Goal: Transaction & Acquisition: Purchase product/service

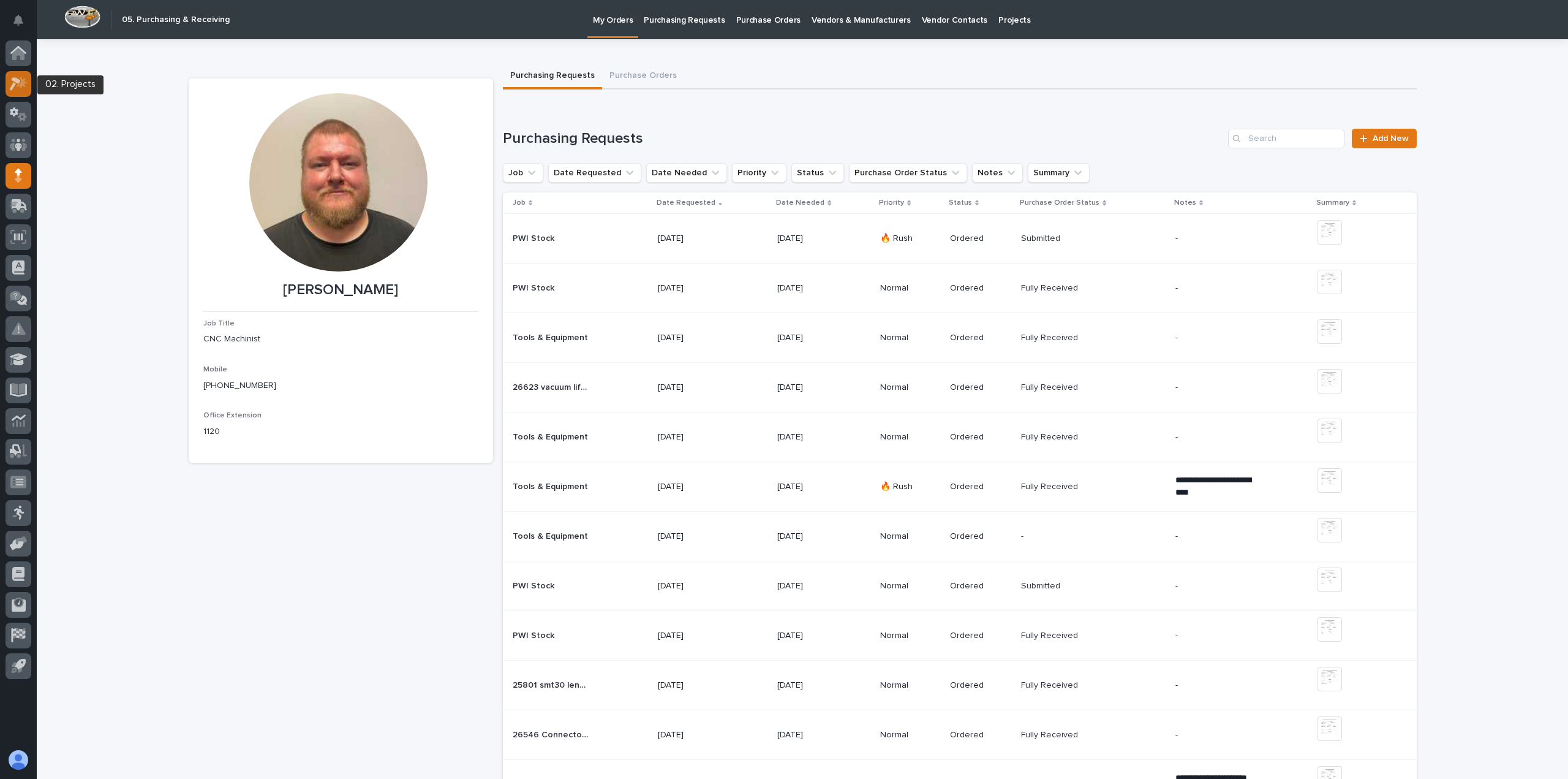
click at [12, 90] on icon at bounding box center [15, 84] width 11 height 14
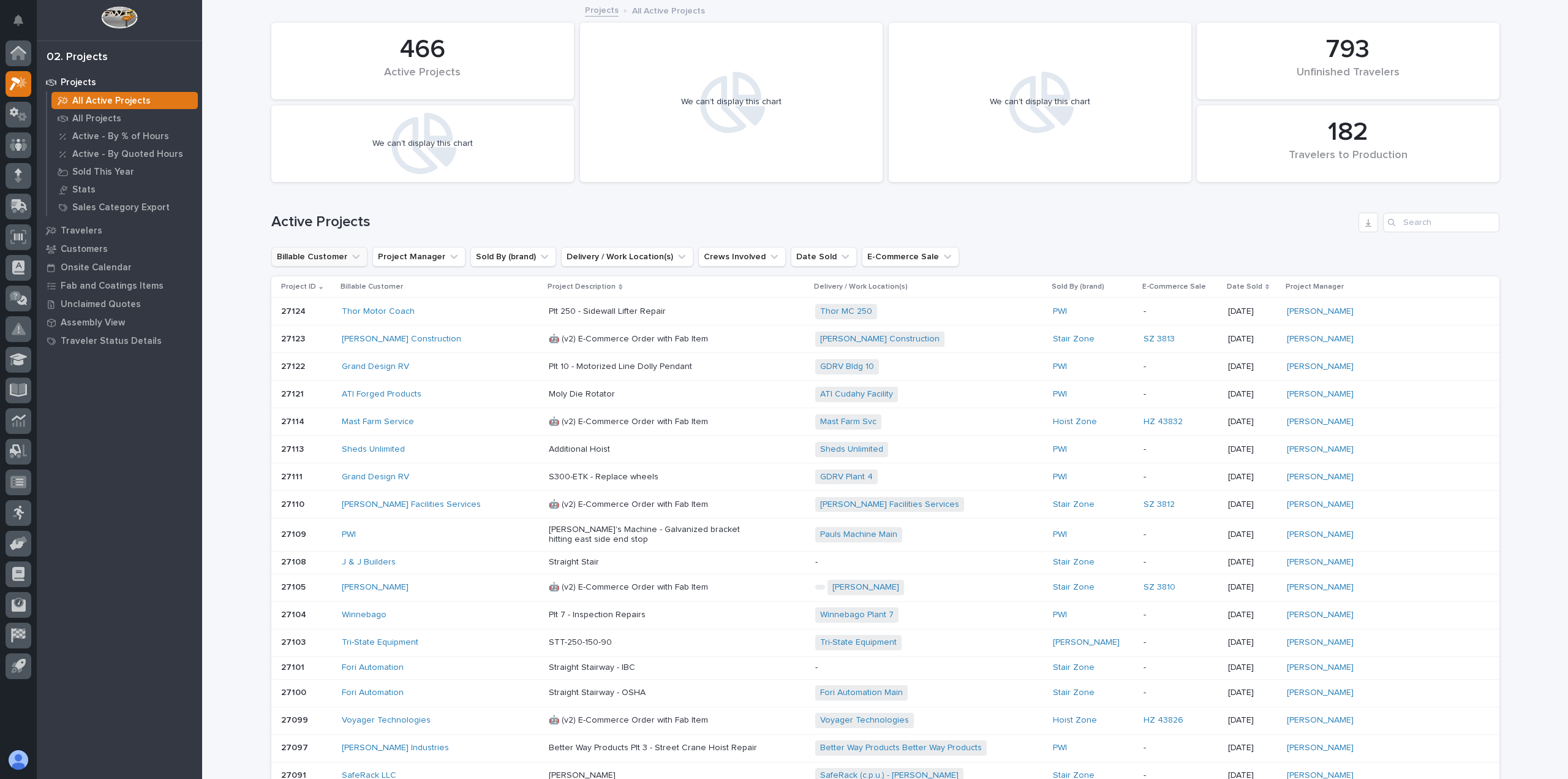
drag, startPoint x: 741, startPoint y: 198, endPoint x: 284, endPoint y: 256, distance: 460.7
click at [741, 198] on div "Active Projects" at bounding box center [885, 217] width 1229 height 59
click at [1391, 229] on div "Search" at bounding box center [1393, 222] width 19 height 19
click at [1392, 229] on div "Search" at bounding box center [1393, 222] width 19 height 19
click at [1406, 223] on input "Search" at bounding box center [1441, 222] width 117 height 19
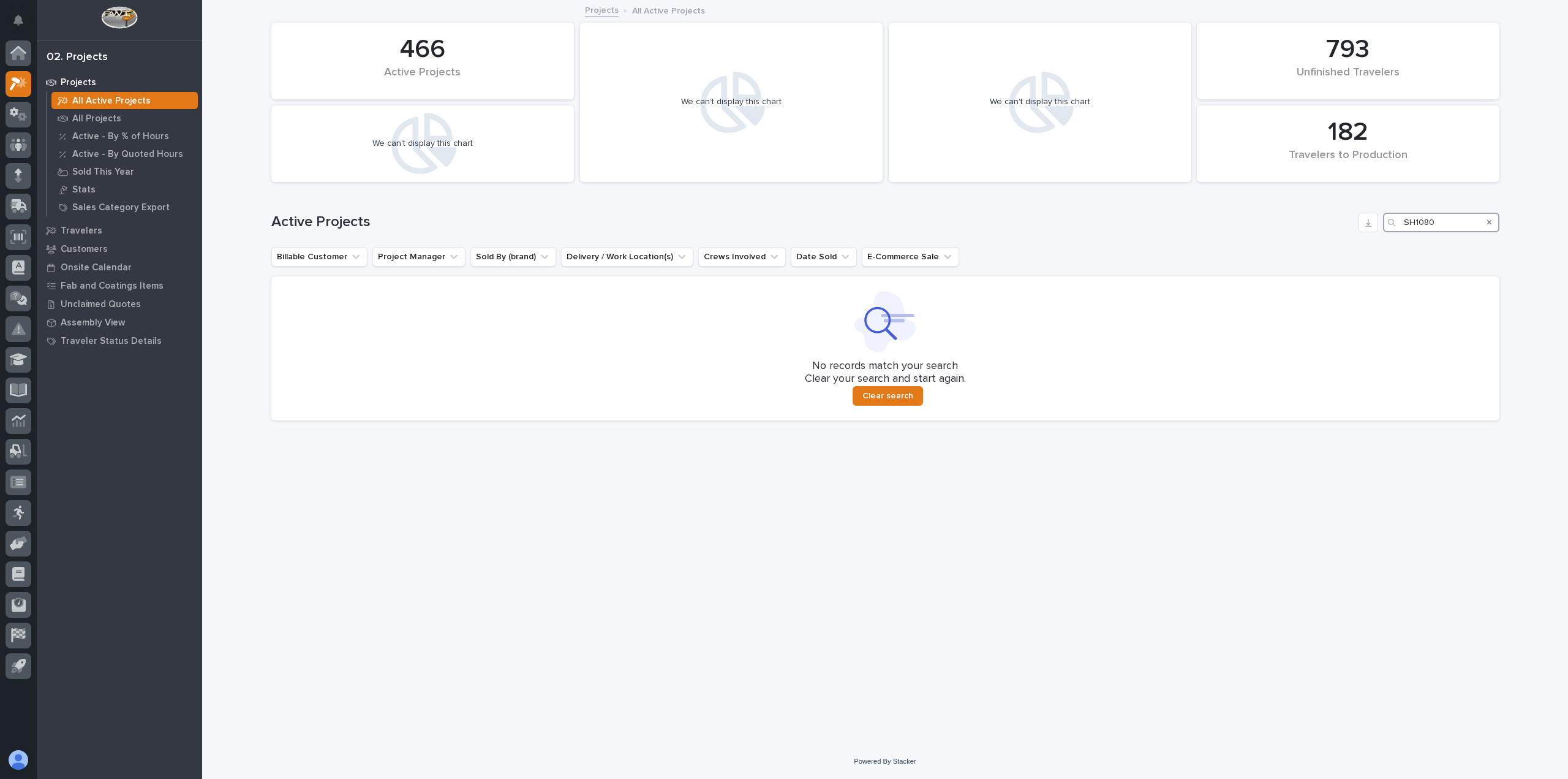
drag, startPoint x: 1439, startPoint y: 226, endPoint x: 1331, endPoint y: 219, distance: 108.2
click at [1331, 219] on div "Active Projects SH1080" at bounding box center [885, 222] width 1229 height 19
type input "23850"
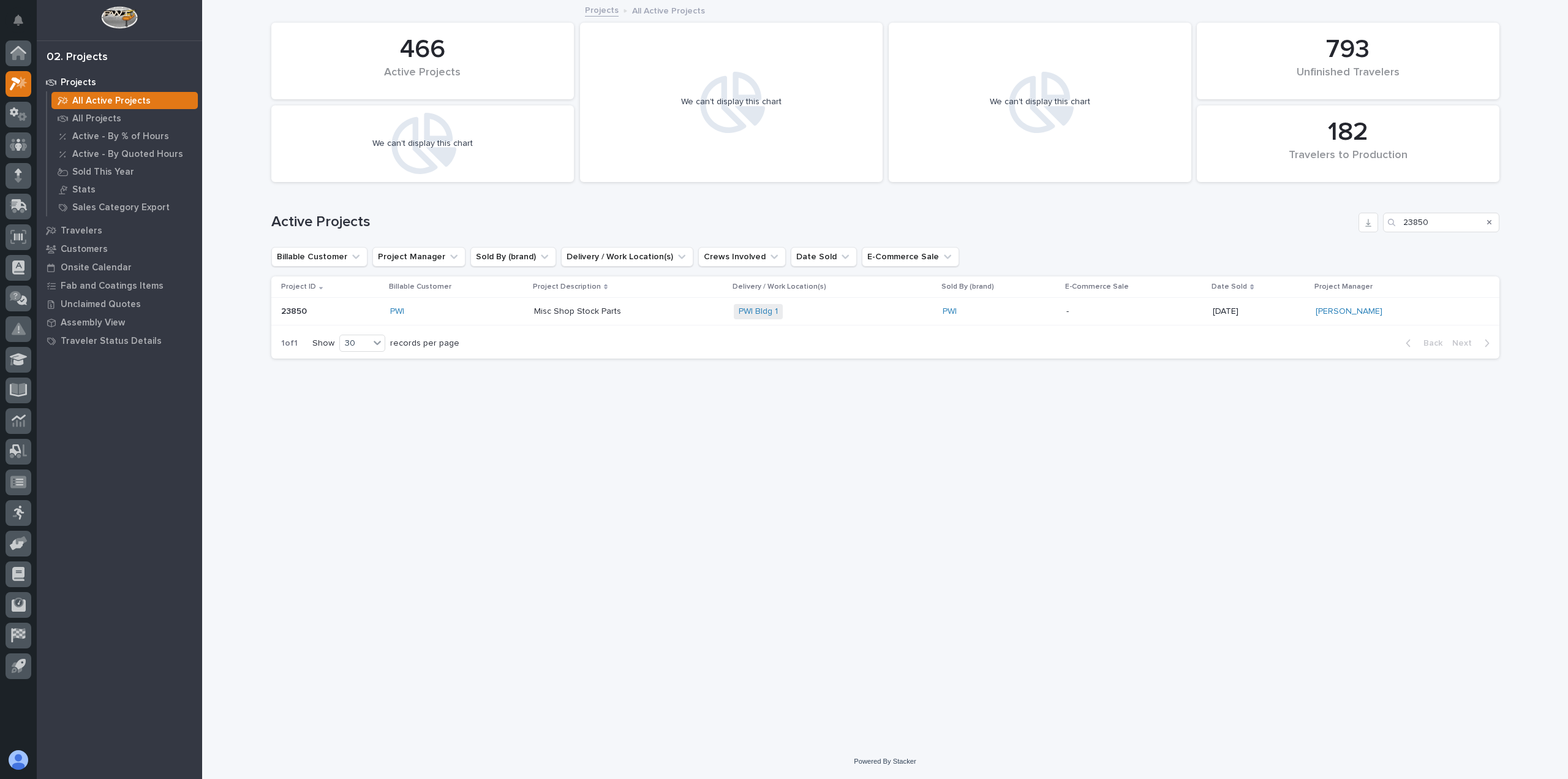
click at [656, 329] on div "1 of 1 Show 30 records per page Back Next" at bounding box center [885, 343] width 1229 height 31
click at [397, 309] on link "PWI" at bounding box center [397, 311] width 14 height 10
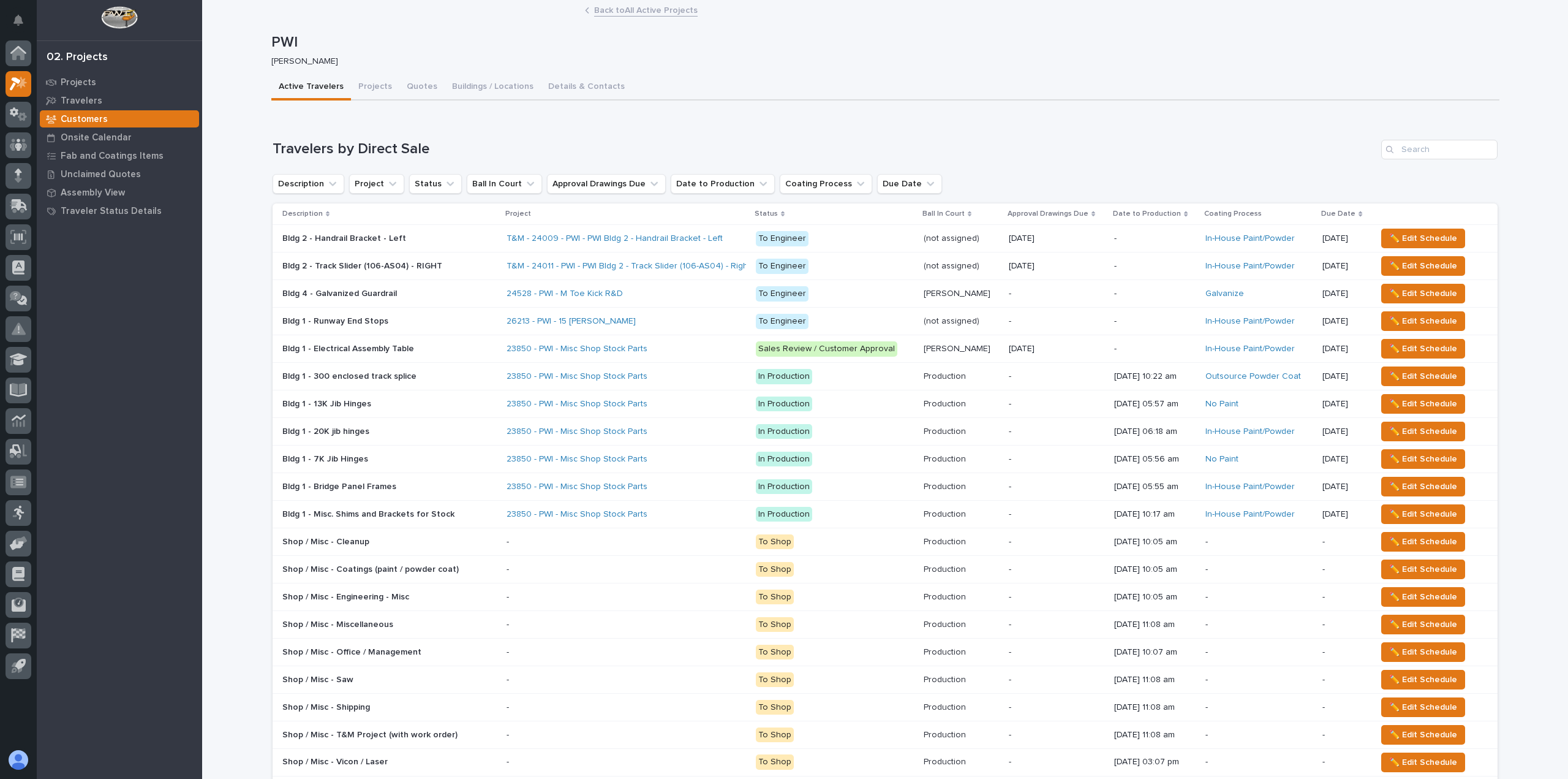
click at [238, 537] on div "Loading... Saving… Loading... Saving… PWI PWI [PERSON_NAME] Sorry, there was an…" at bounding box center [885, 779] width 1366 height 1556
click at [865, 75] on div "Active Travelers Projects Quotes Buildings / Locations Details & Contacts" at bounding box center [885, 88] width 1229 height 26
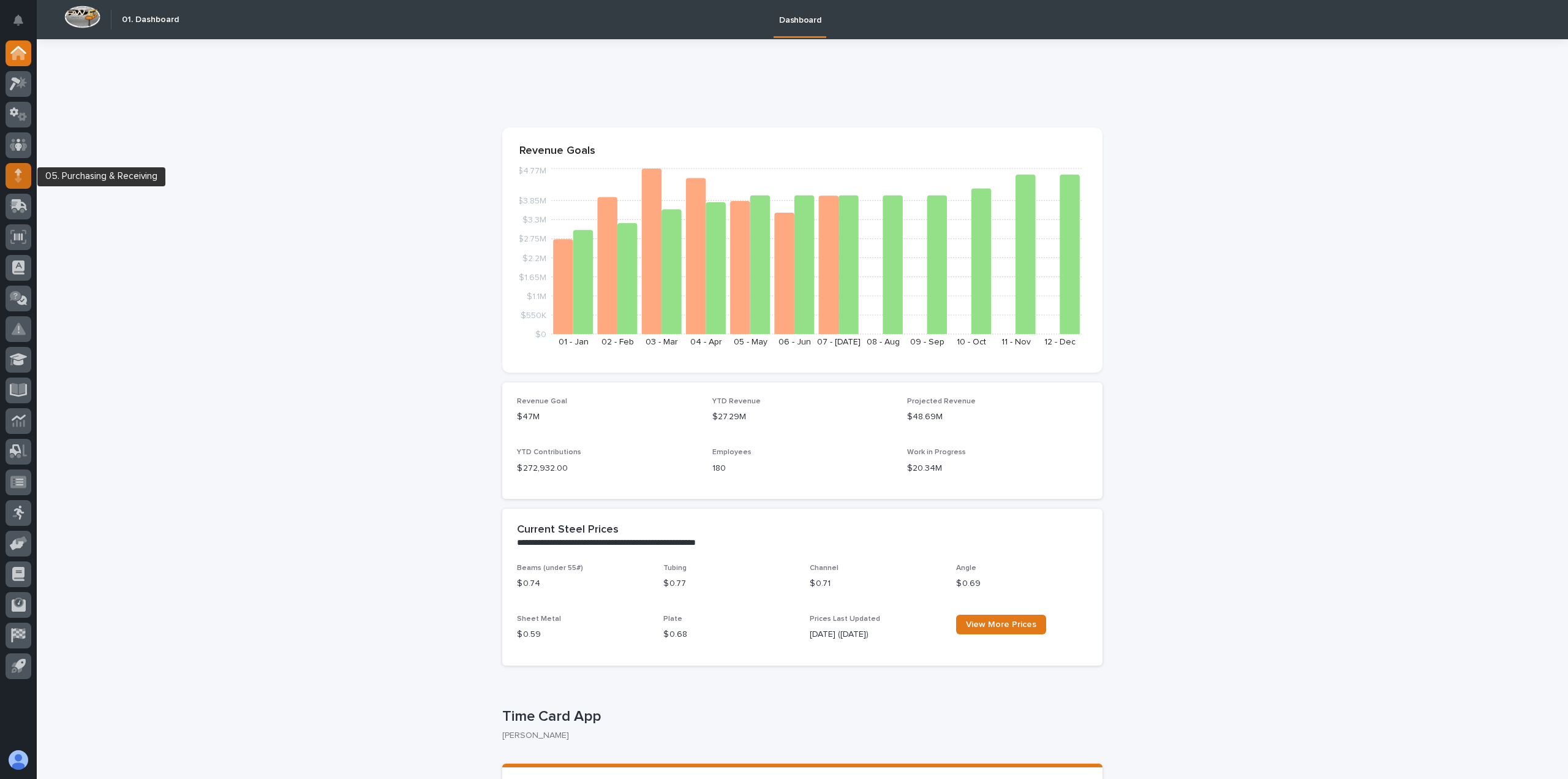
click at [30, 184] on link at bounding box center [19, 176] width 26 height 26
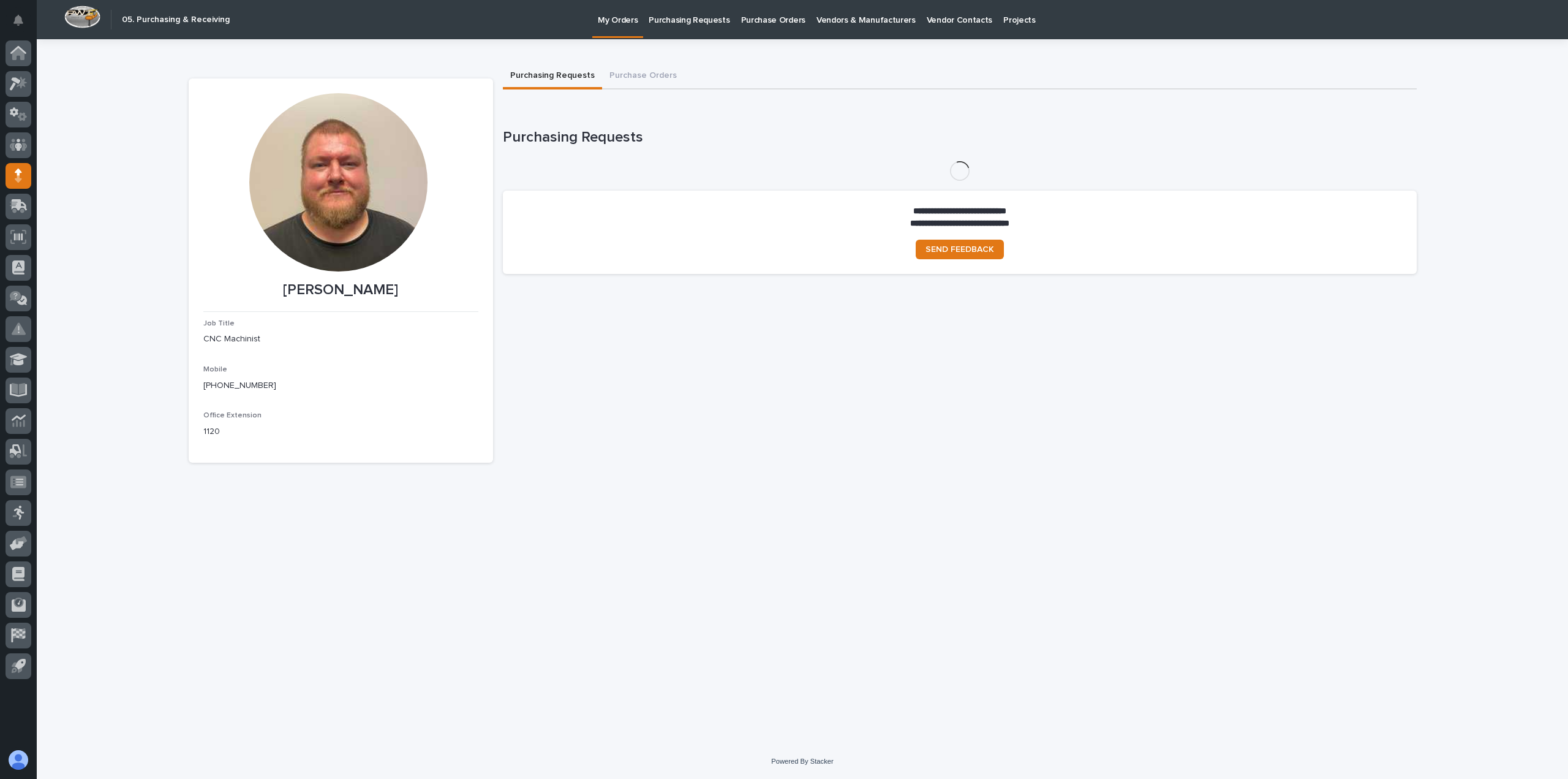
click at [682, 31] on link "Purchasing Requests" at bounding box center [689, 19] width 92 height 38
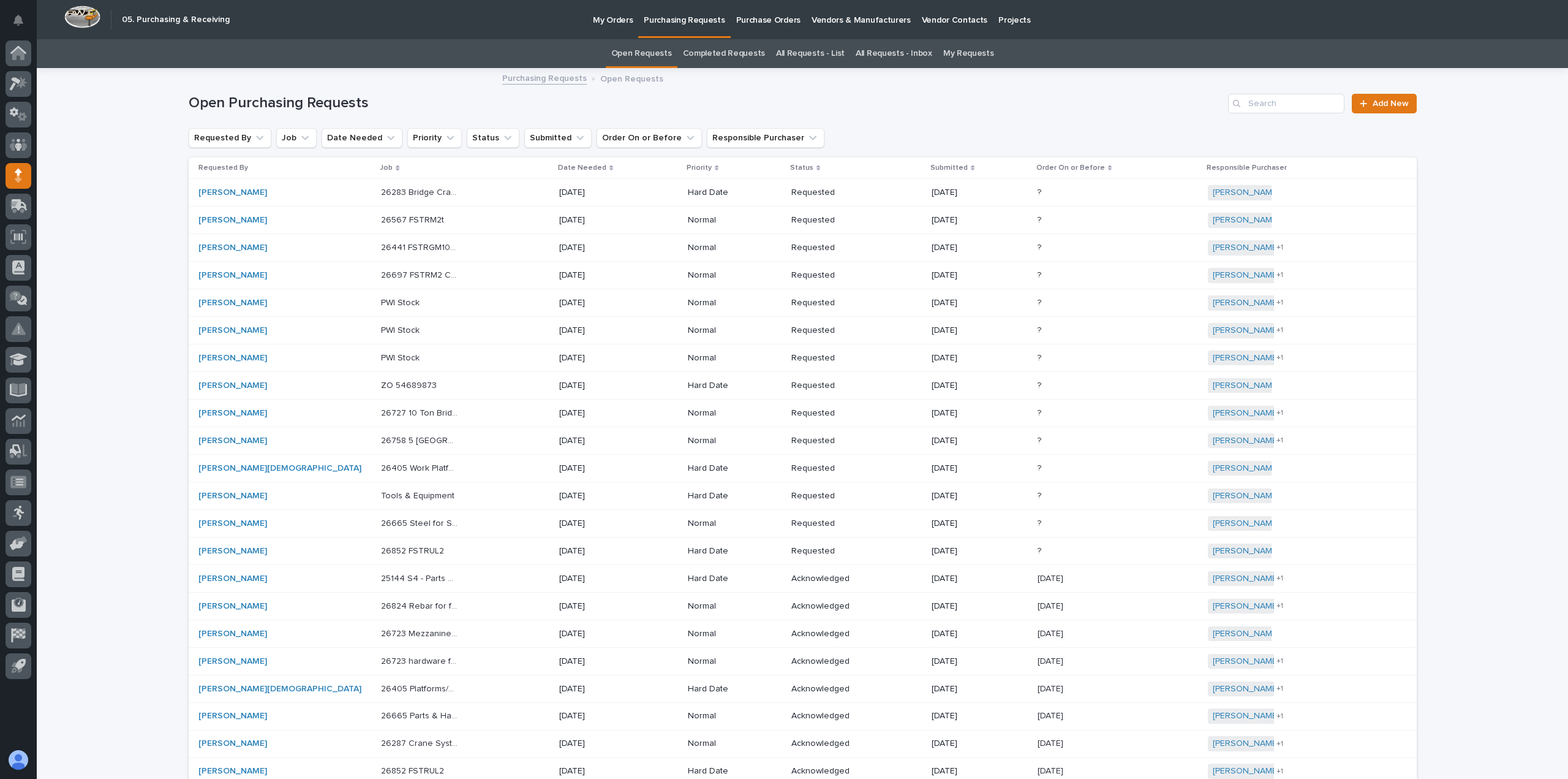
click at [618, 19] on p "My Orders" at bounding box center [613, 13] width 40 height 26
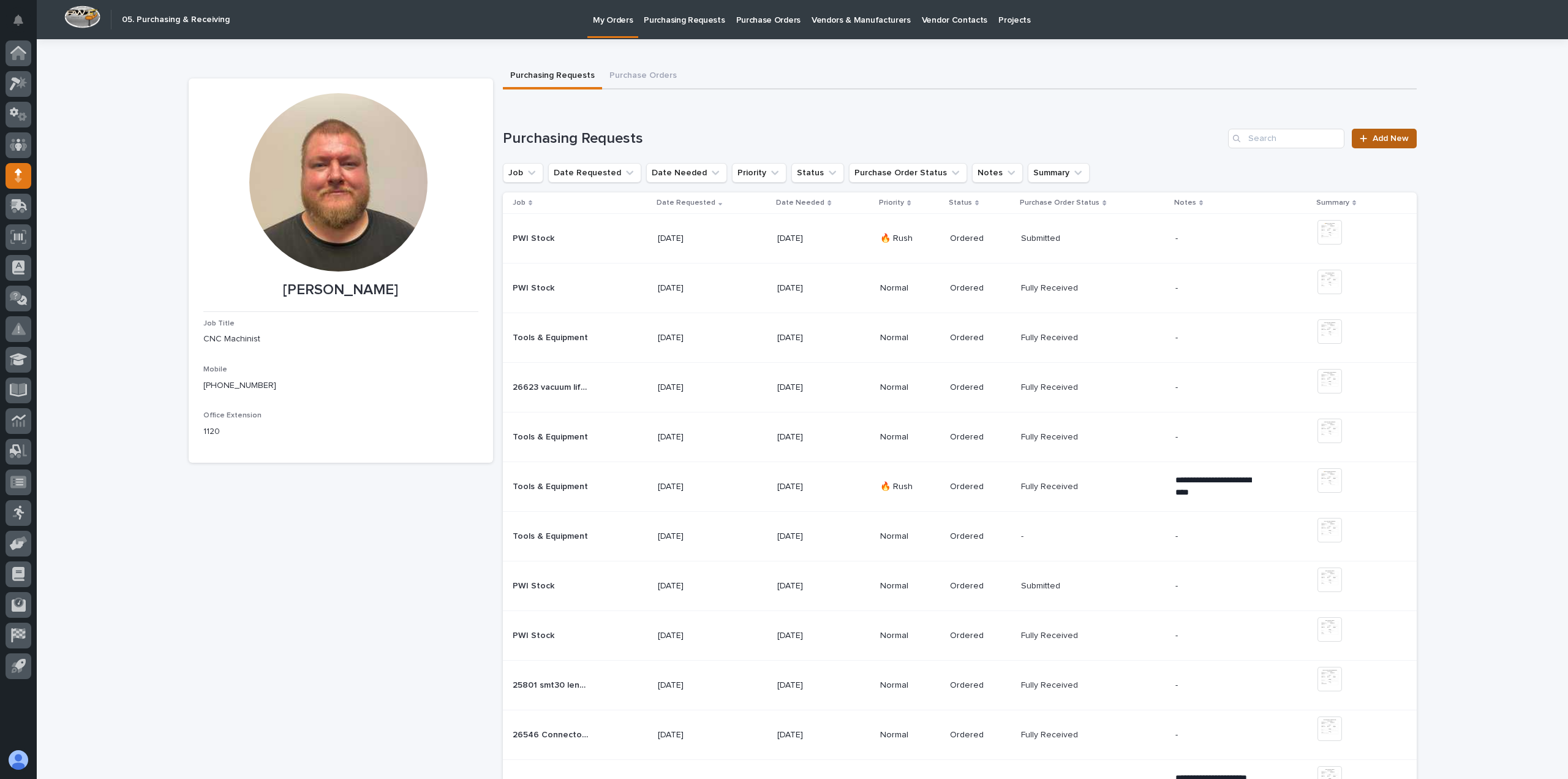
click at [1381, 134] on span "Add New" at bounding box center [1391, 138] width 36 height 8
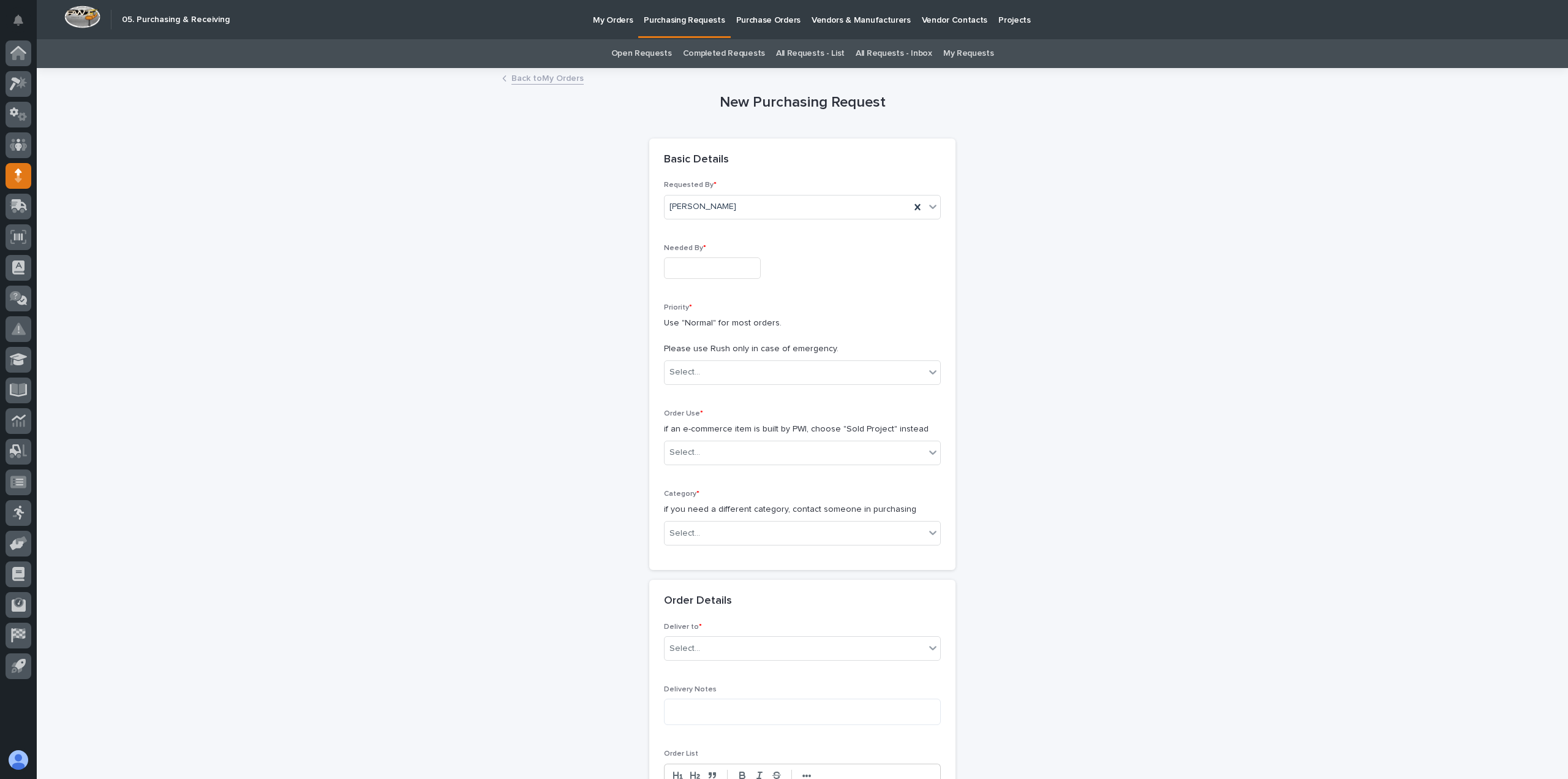
click at [714, 265] on input "text" at bounding box center [712, 267] width 97 height 21
click at [702, 131] on div "3" at bounding box center [701, 128] width 17 height 17
type input "**********"
click at [701, 361] on div "Select..." at bounding box center [803, 372] width 277 height 24
click at [702, 431] on div "Normal" at bounding box center [798, 439] width 276 height 21
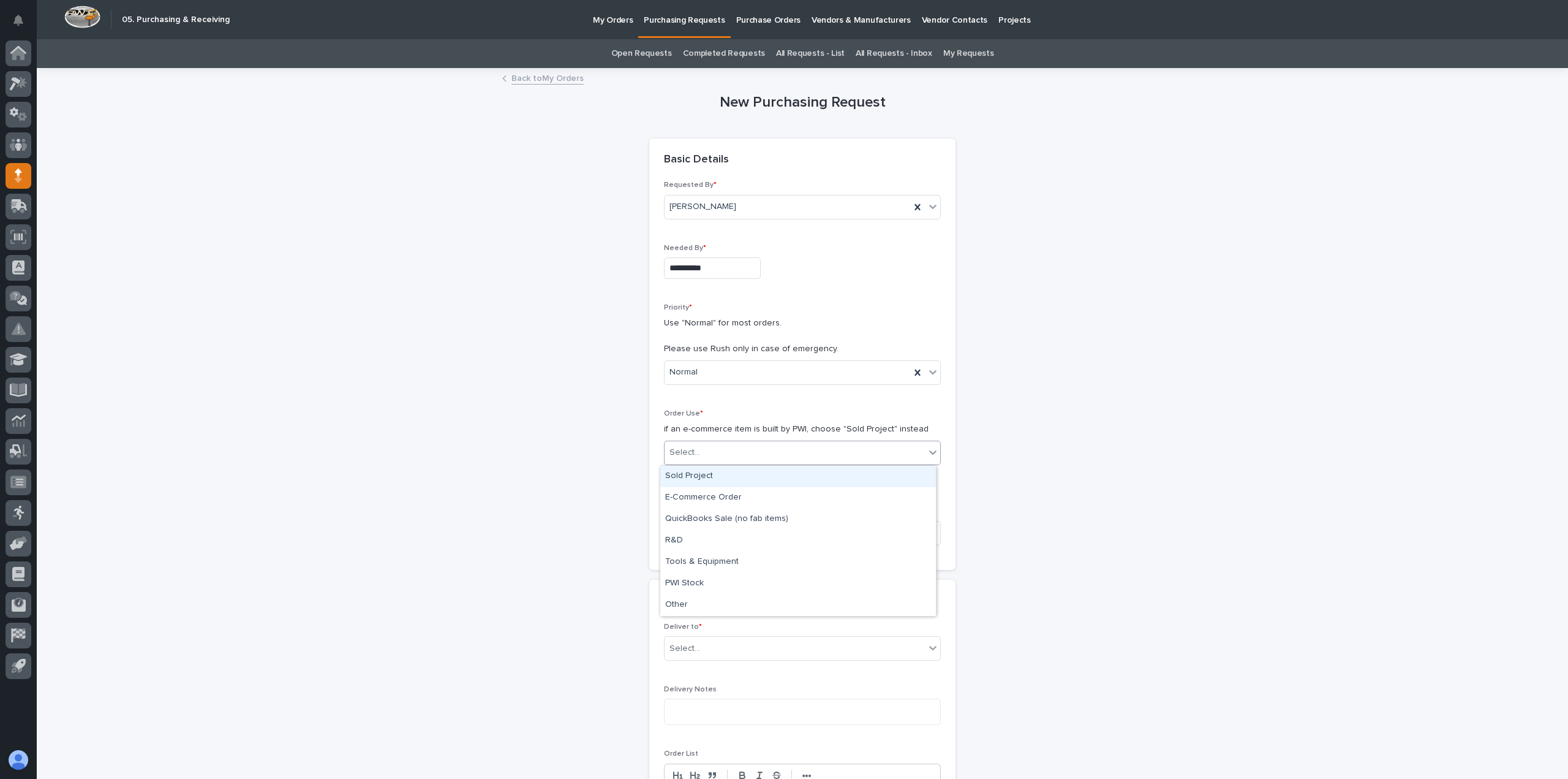
click at [702, 451] on div "Select..." at bounding box center [795, 452] width 260 height 20
click at [705, 591] on div "PWI Stock" at bounding box center [798, 583] width 276 height 21
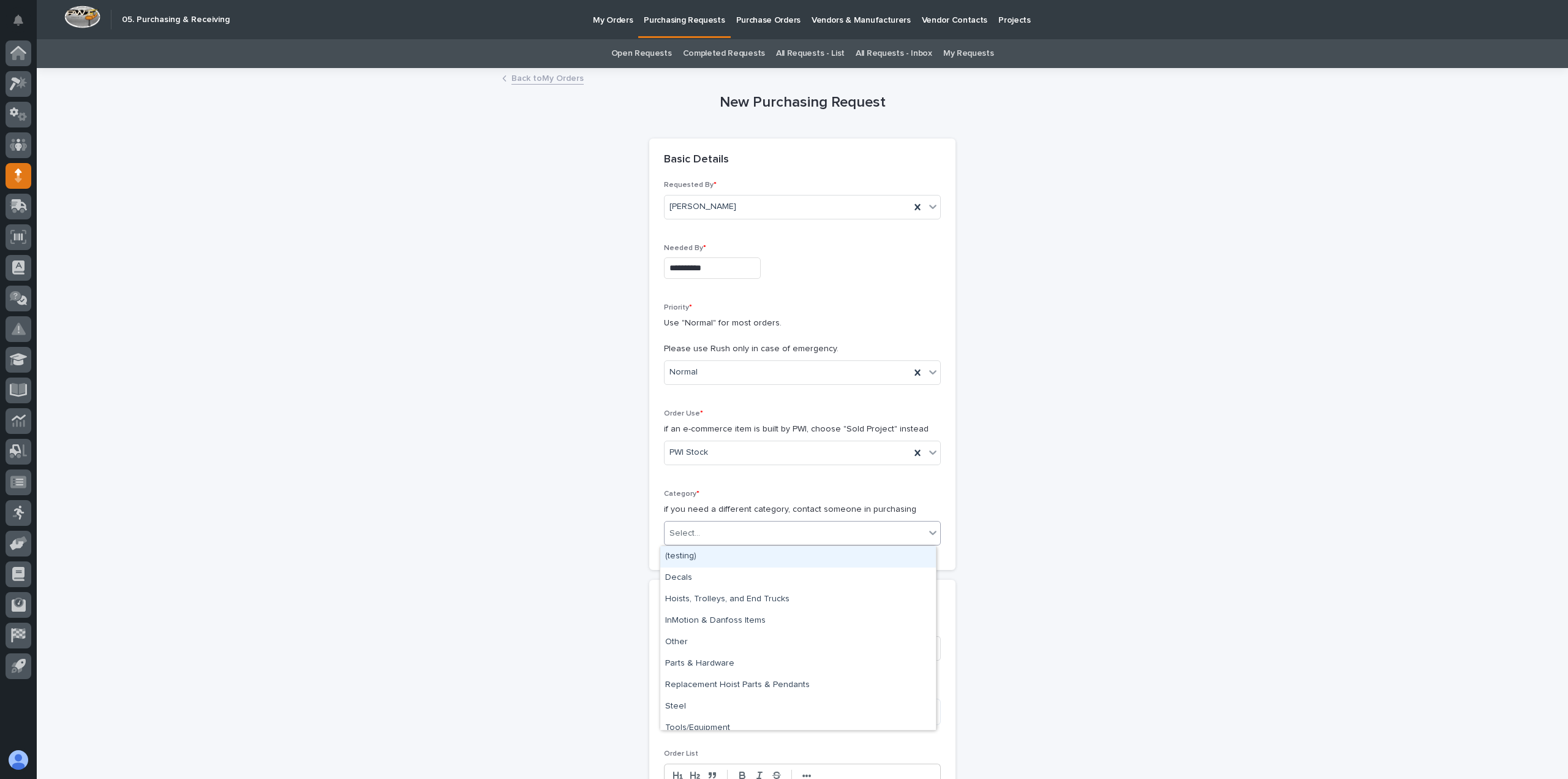
click at [703, 537] on div "Select..." at bounding box center [795, 533] width 260 height 20
click at [699, 706] on div "Steel" at bounding box center [798, 706] width 276 height 21
click at [694, 656] on div "Select..." at bounding box center [795, 648] width 260 height 20
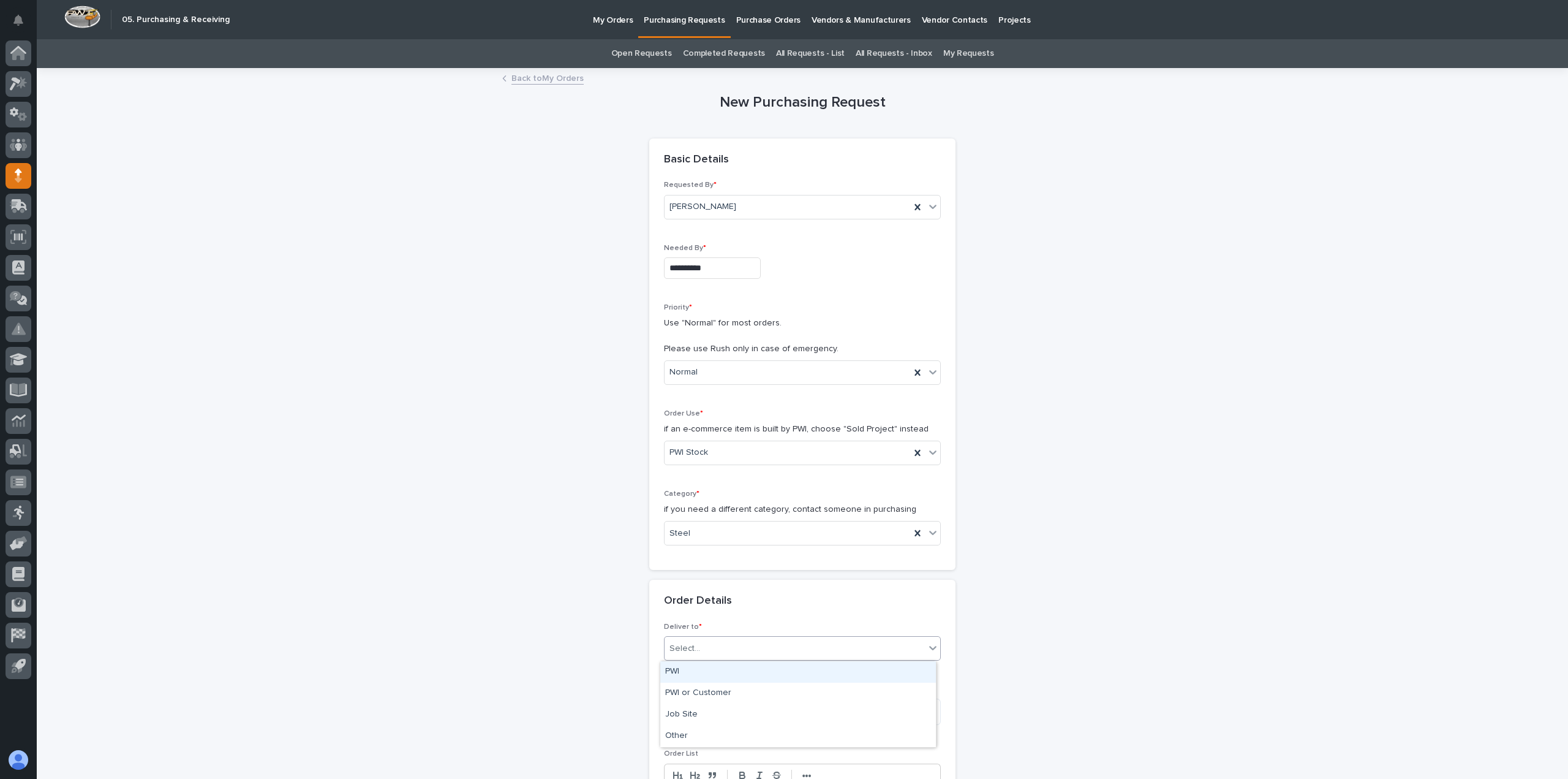
click at [693, 675] on div "PWI" at bounding box center [798, 671] width 276 height 21
click at [692, 693] on span "Delivery Notes" at bounding box center [691, 689] width 53 height 7
click at [692, 708] on textarea at bounding box center [803, 711] width 277 height 26
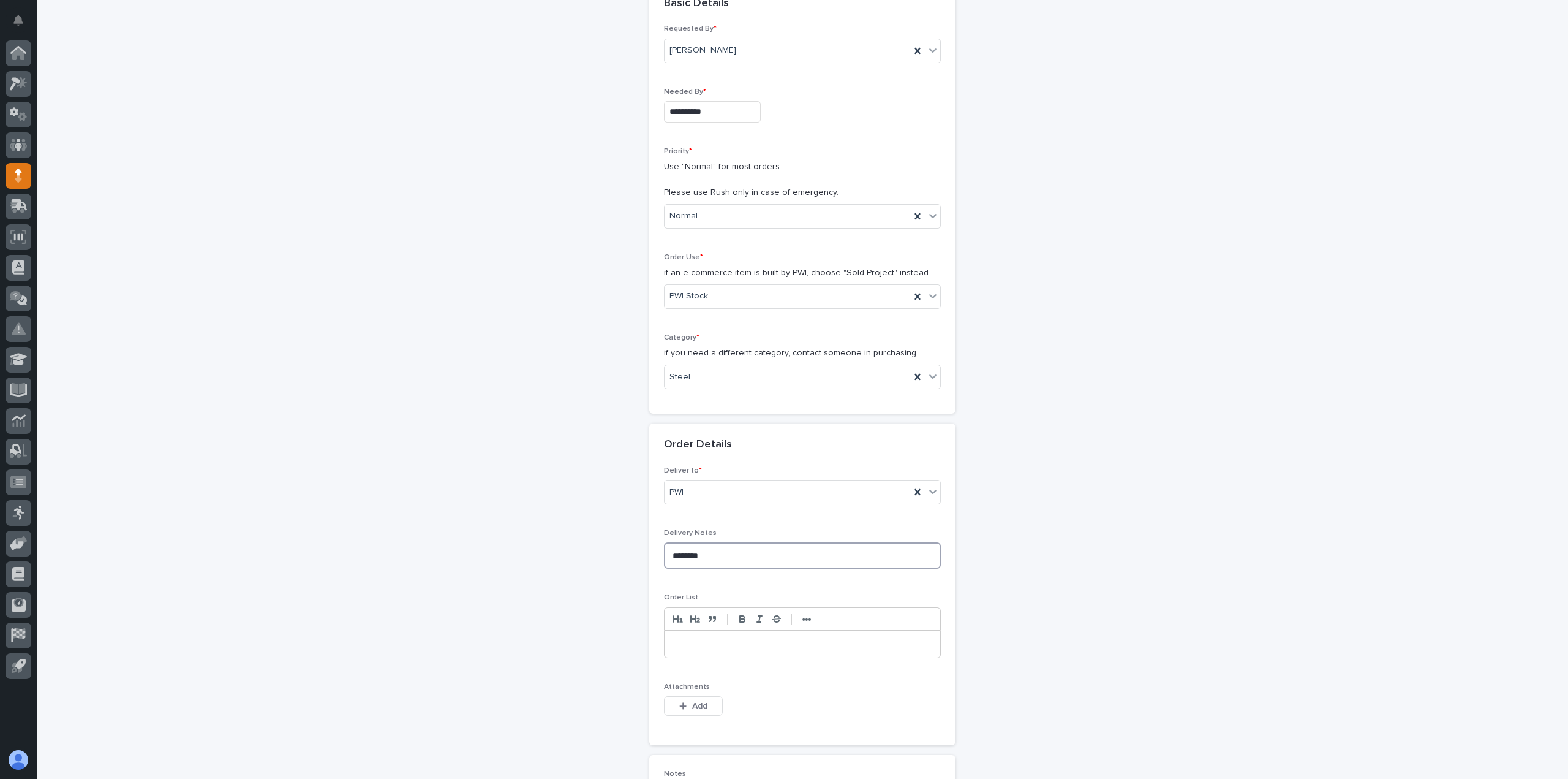
scroll to position [184, 0]
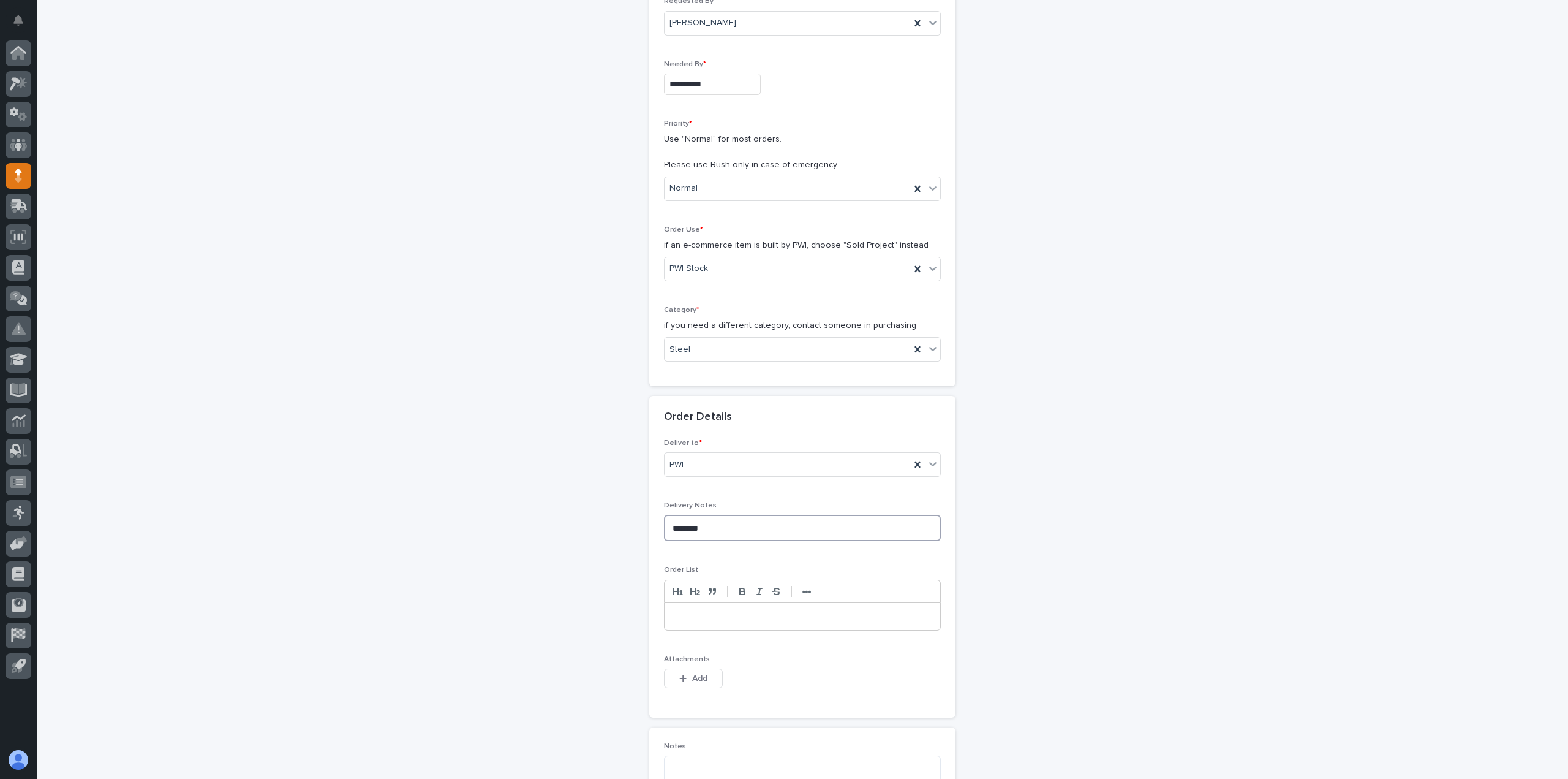
type textarea "********"
click at [679, 628] on div at bounding box center [803, 617] width 276 height 27
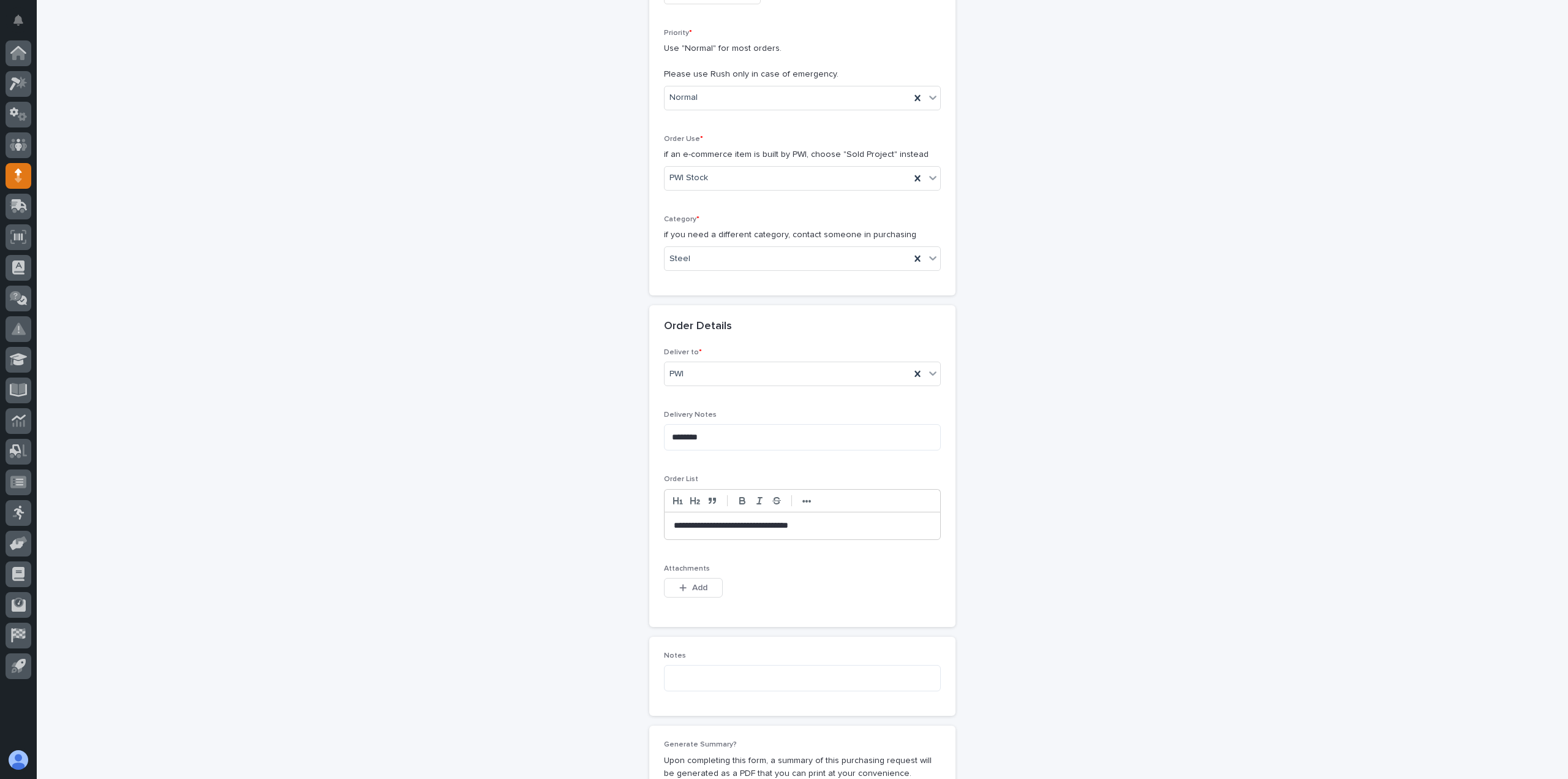
scroll to position [306, 0]
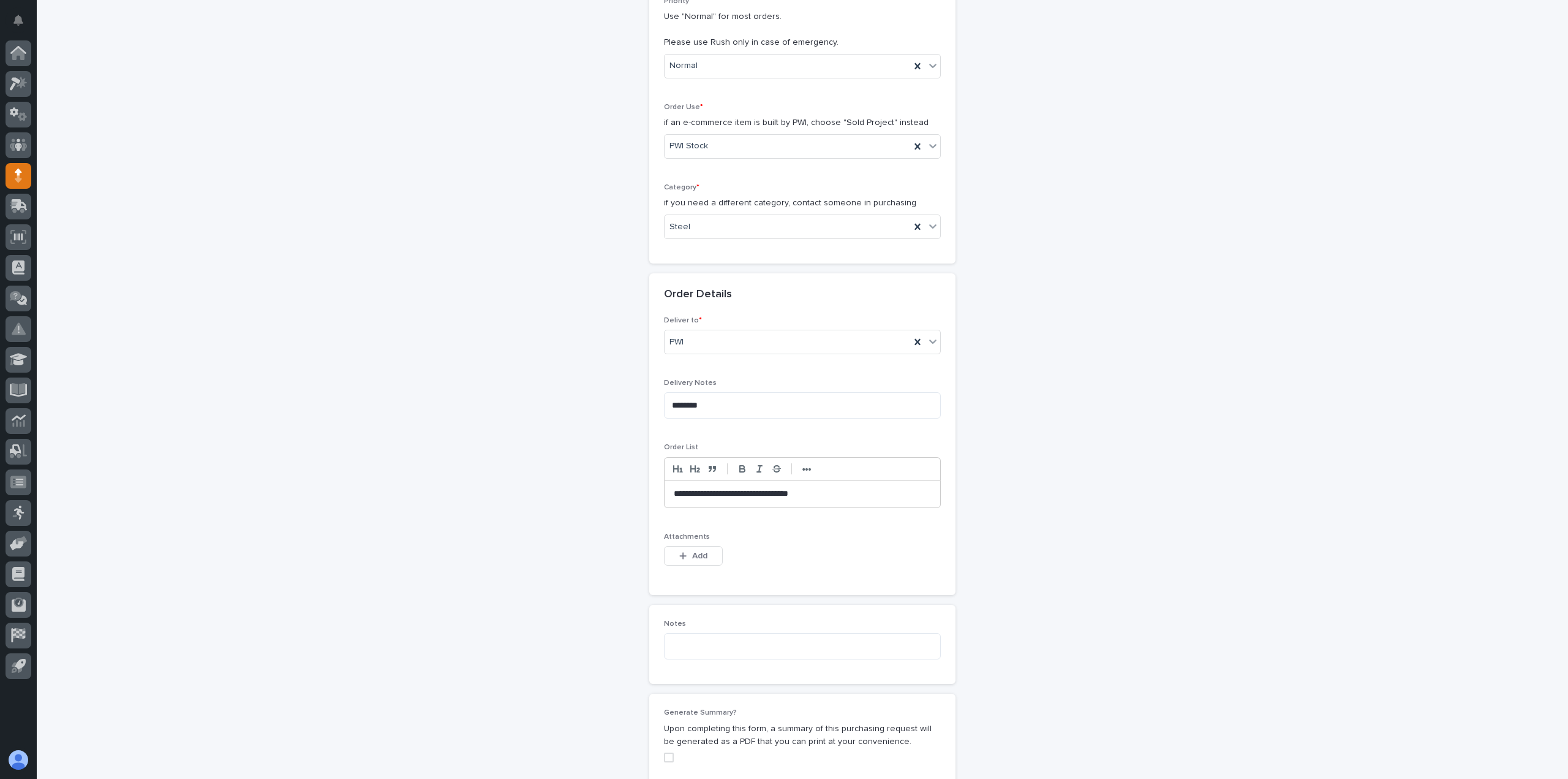
click at [734, 494] on p "**********" at bounding box center [802, 494] width 257 height 12
click at [747, 531] on div "**********" at bounding box center [803, 448] width 277 height 264
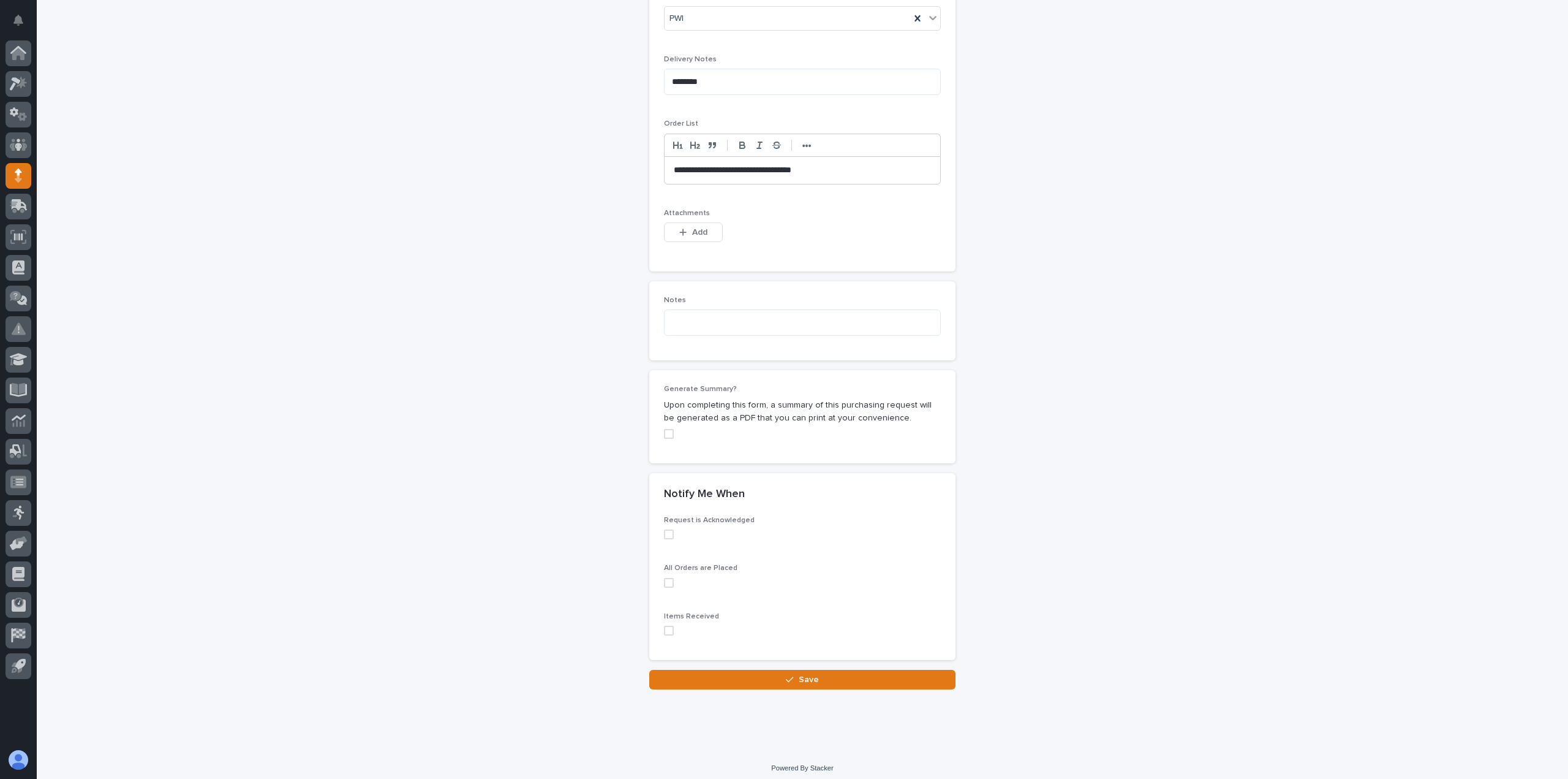
scroll to position [637, 0]
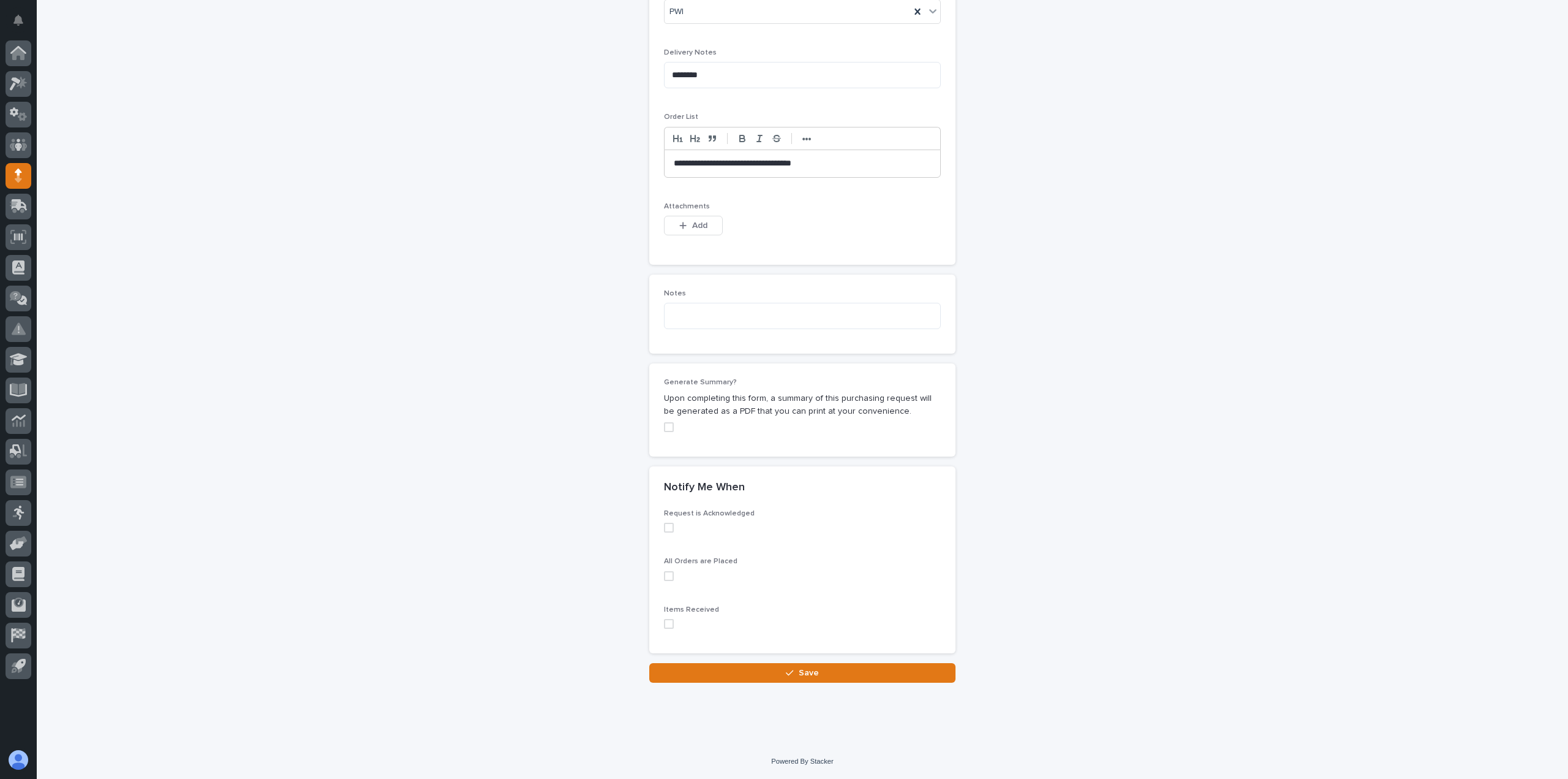
click at [664, 534] on div "Request is Acknowledged" at bounding box center [803, 525] width 277 height 33
click at [664, 531] on span at bounding box center [669, 527] width 10 height 10
click at [668, 575] on span at bounding box center [669, 575] width 10 height 10
click at [666, 624] on span at bounding box center [669, 623] width 10 height 10
click at [716, 667] on button "Save" at bounding box center [802, 673] width 306 height 19
